Goal: Task Accomplishment & Management: Complete application form

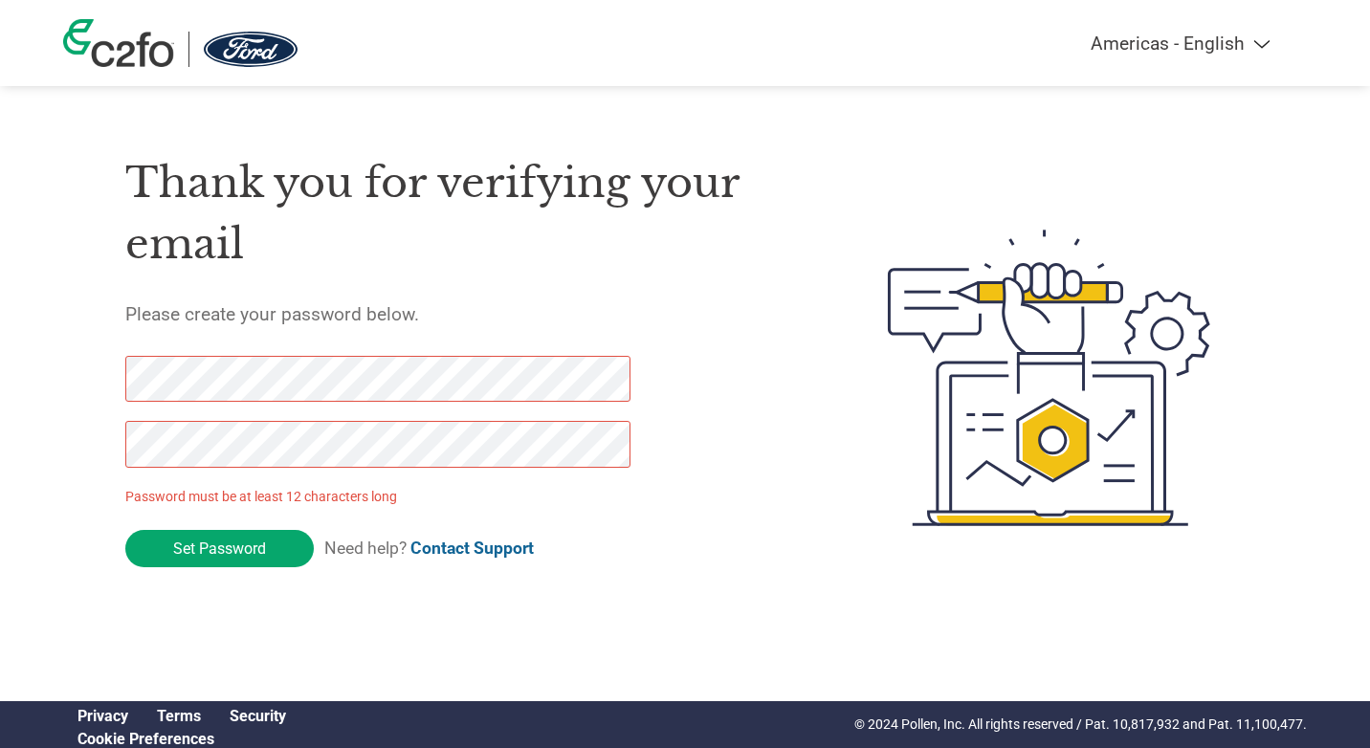
click at [93, 447] on div "Thank you for verifying your email Please create your password below. Password …" at bounding box center [684, 377] width 1243 height 507
click at [556, 679] on html "Americas - English Américas - Español [GEOGRAPHIC_DATA] - Português Amériques -…" at bounding box center [685, 339] width 1370 height 679
click at [231, 554] on input "Set Password" at bounding box center [219, 548] width 188 height 37
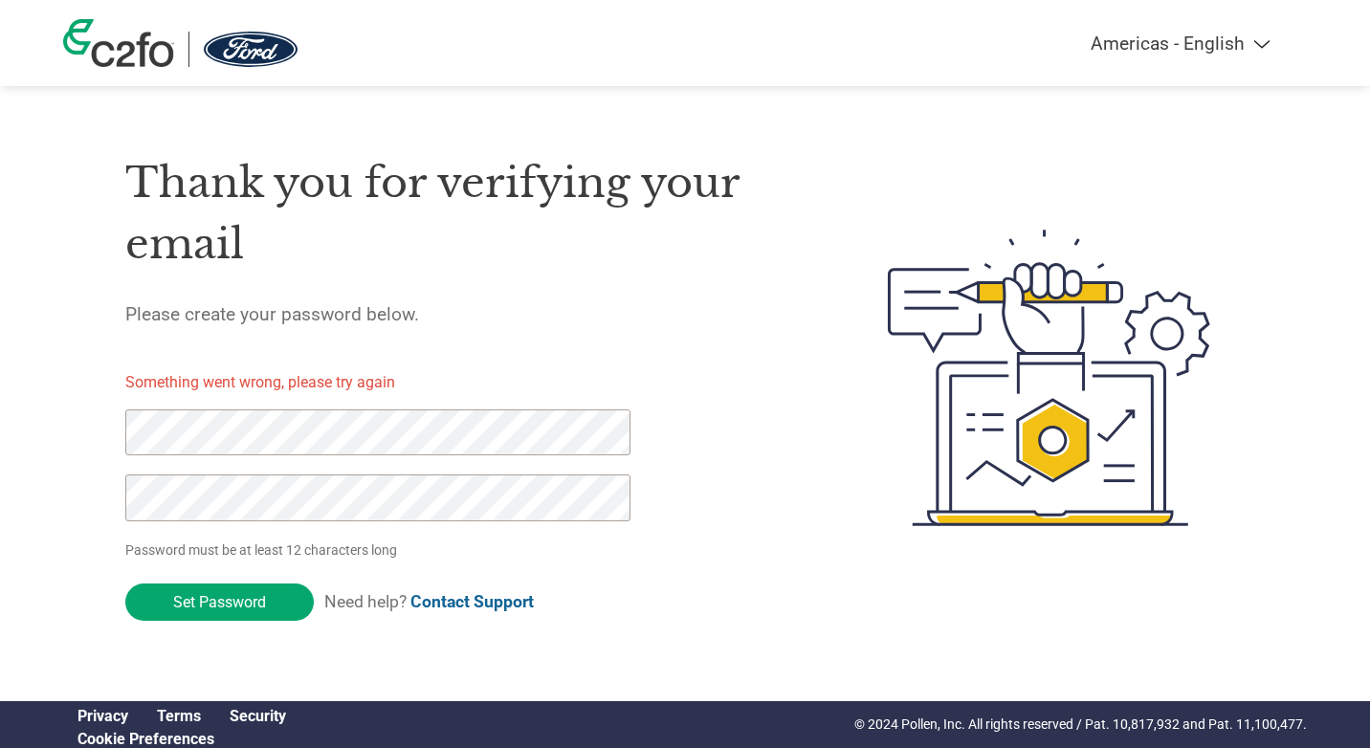
click input "Set Password" at bounding box center [219, 601] width 188 height 37
click at [232, 599] on input "Set Password" at bounding box center [219, 601] width 188 height 37
